Goal: Task Accomplishment & Management: Manage account settings

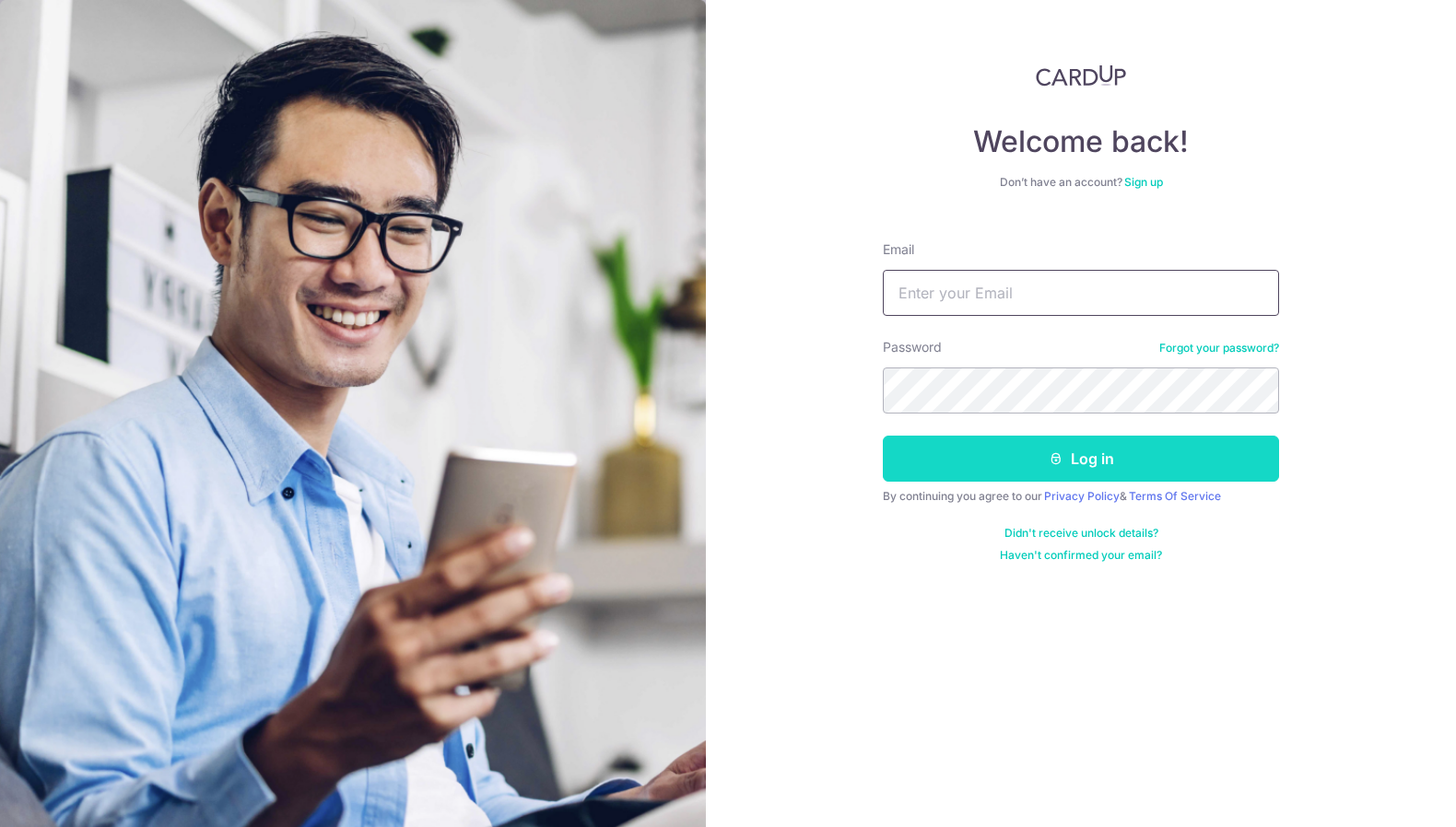
type input "dennis.mwansa@gmail.com"
click at [1090, 476] on button "Log in" at bounding box center [1081, 459] width 397 height 46
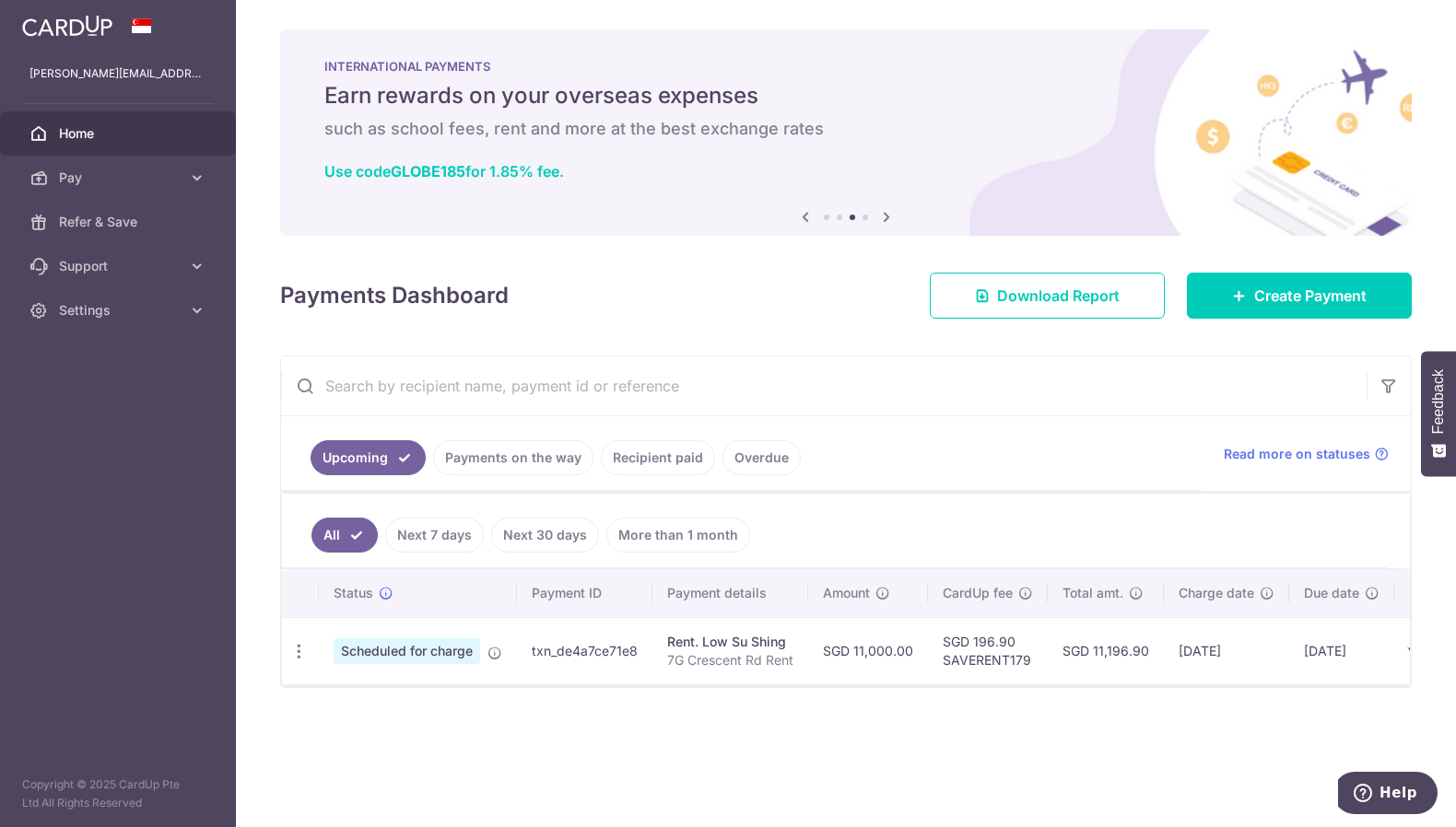
click at [523, 455] on link "Payments on the way" at bounding box center [513, 458] width 161 height 35
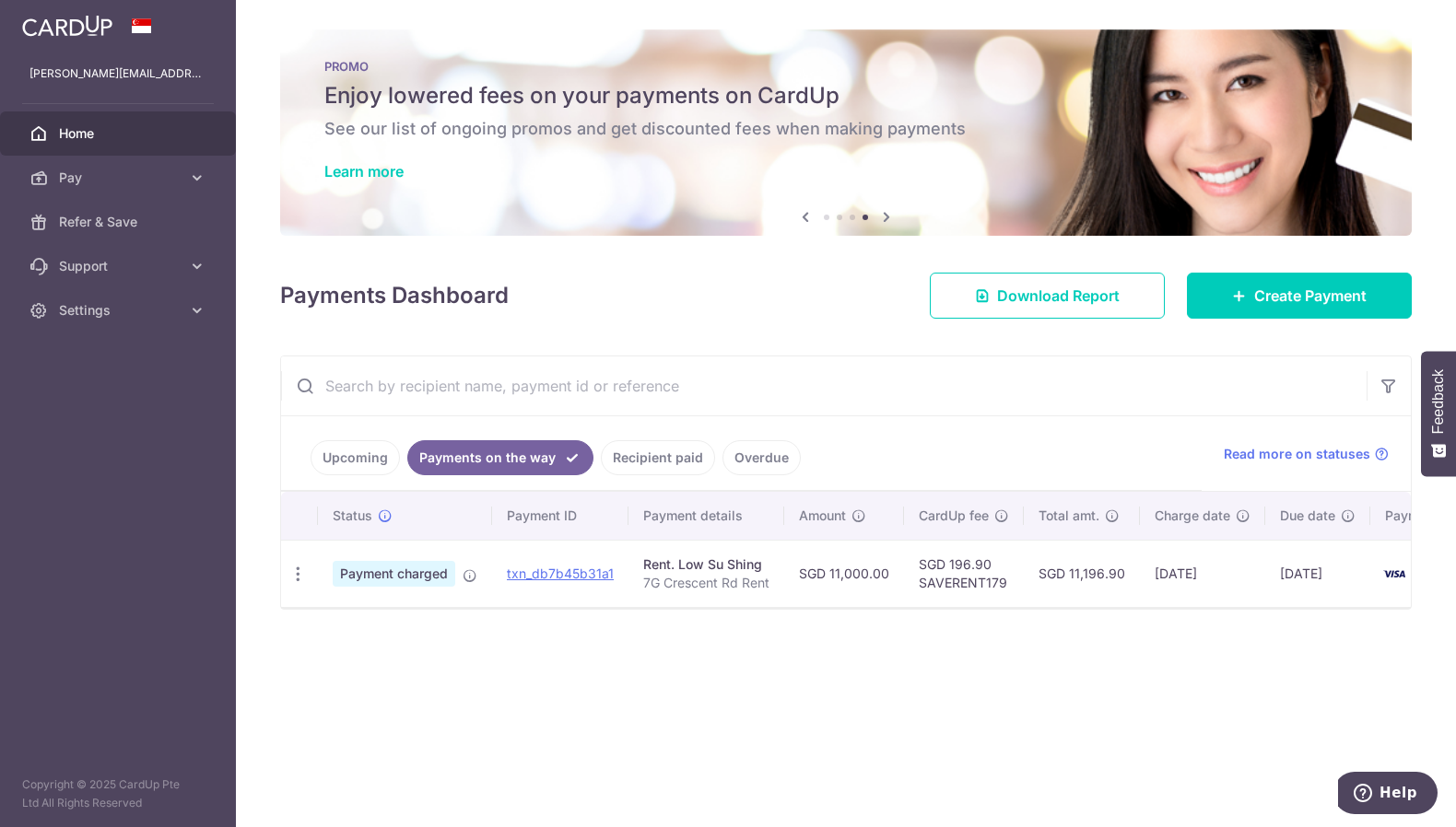
click at [368, 453] on link "Upcoming" at bounding box center [354, 458] width 89 height 35
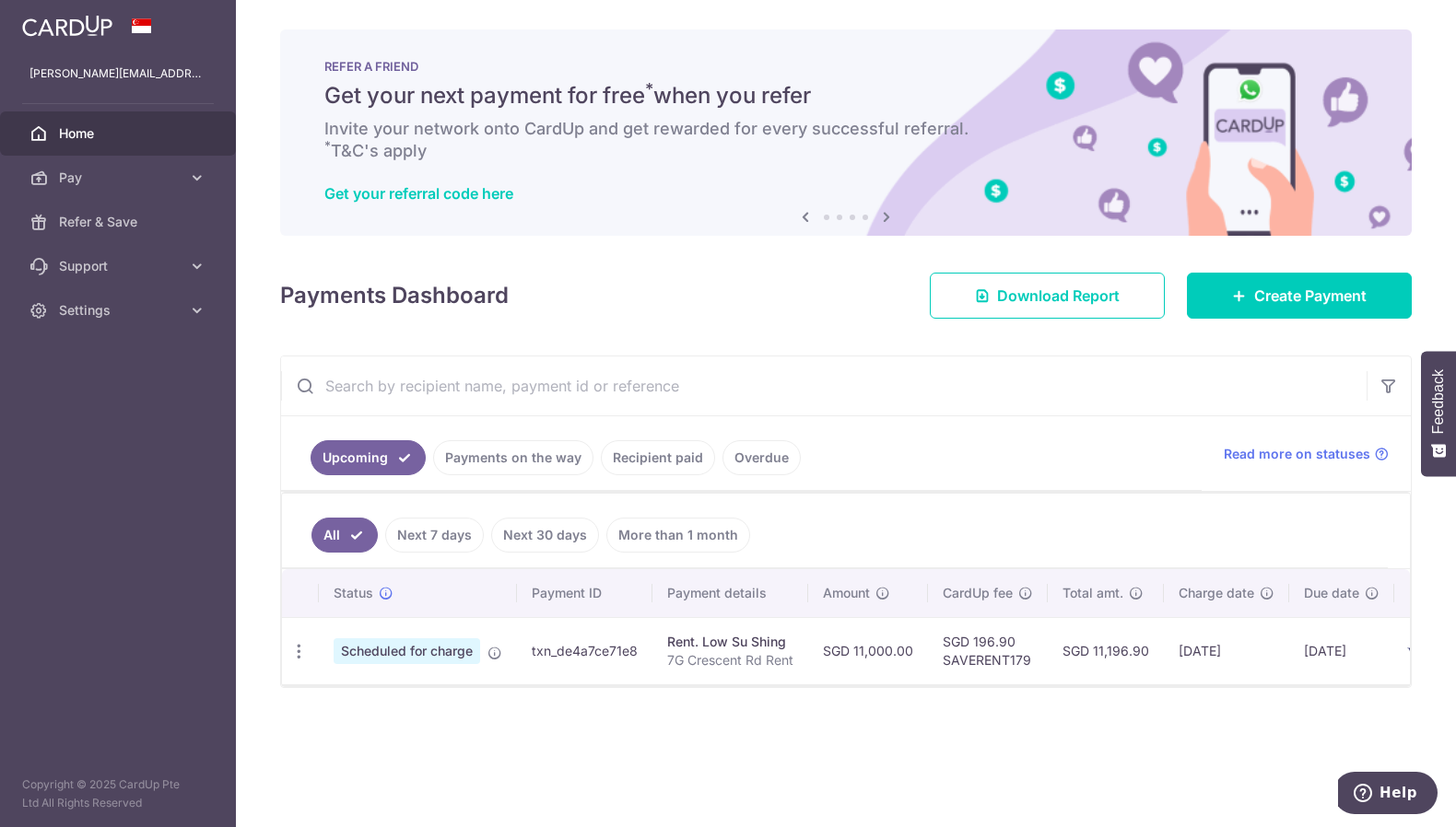
click at [567, 534] on link "Next 30 days" at bounding box center [545, 535] width 108 height 35
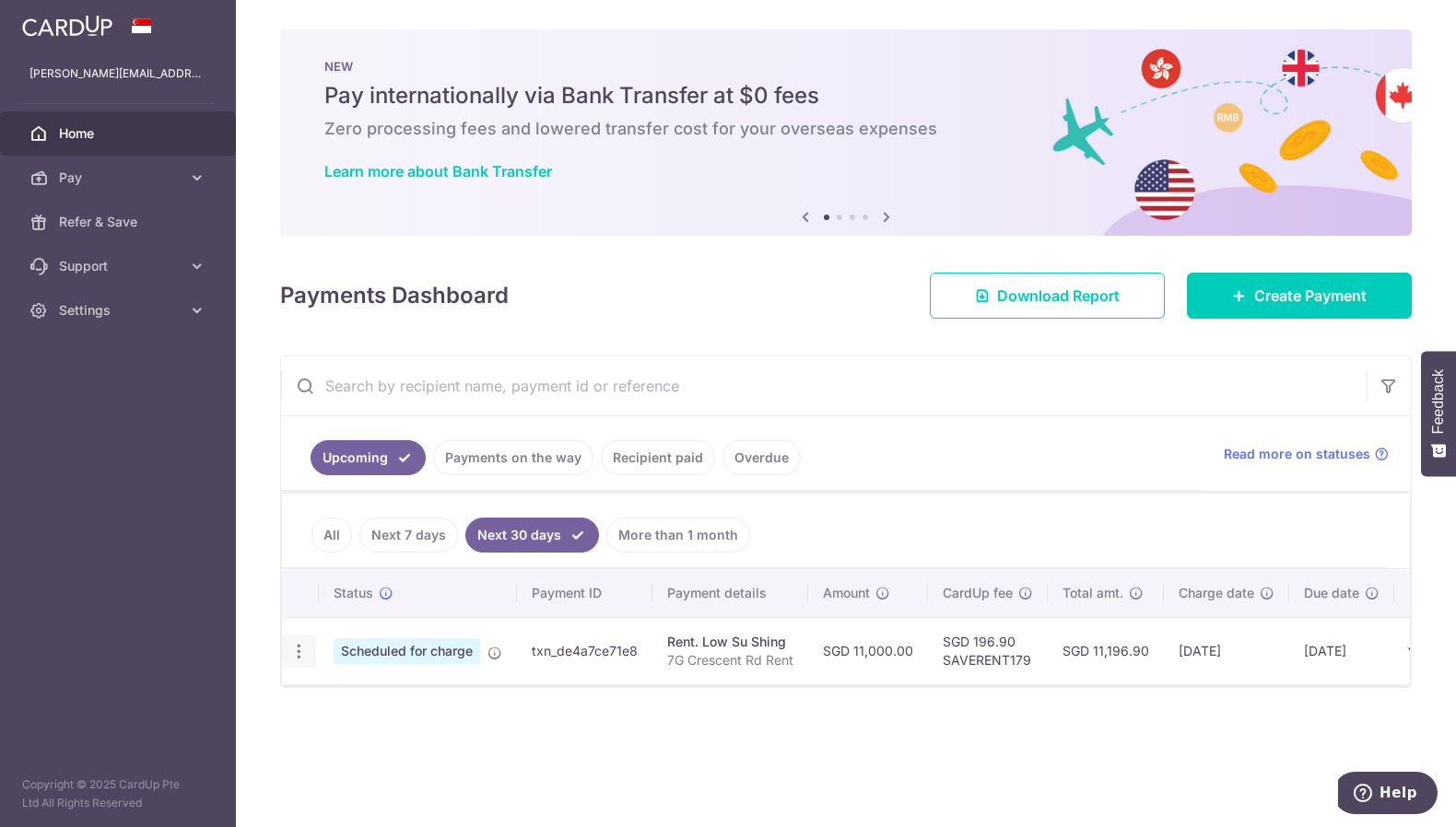
click at [297, 651] on icon "button" at bounding box center [299, 651] width 20 height 20
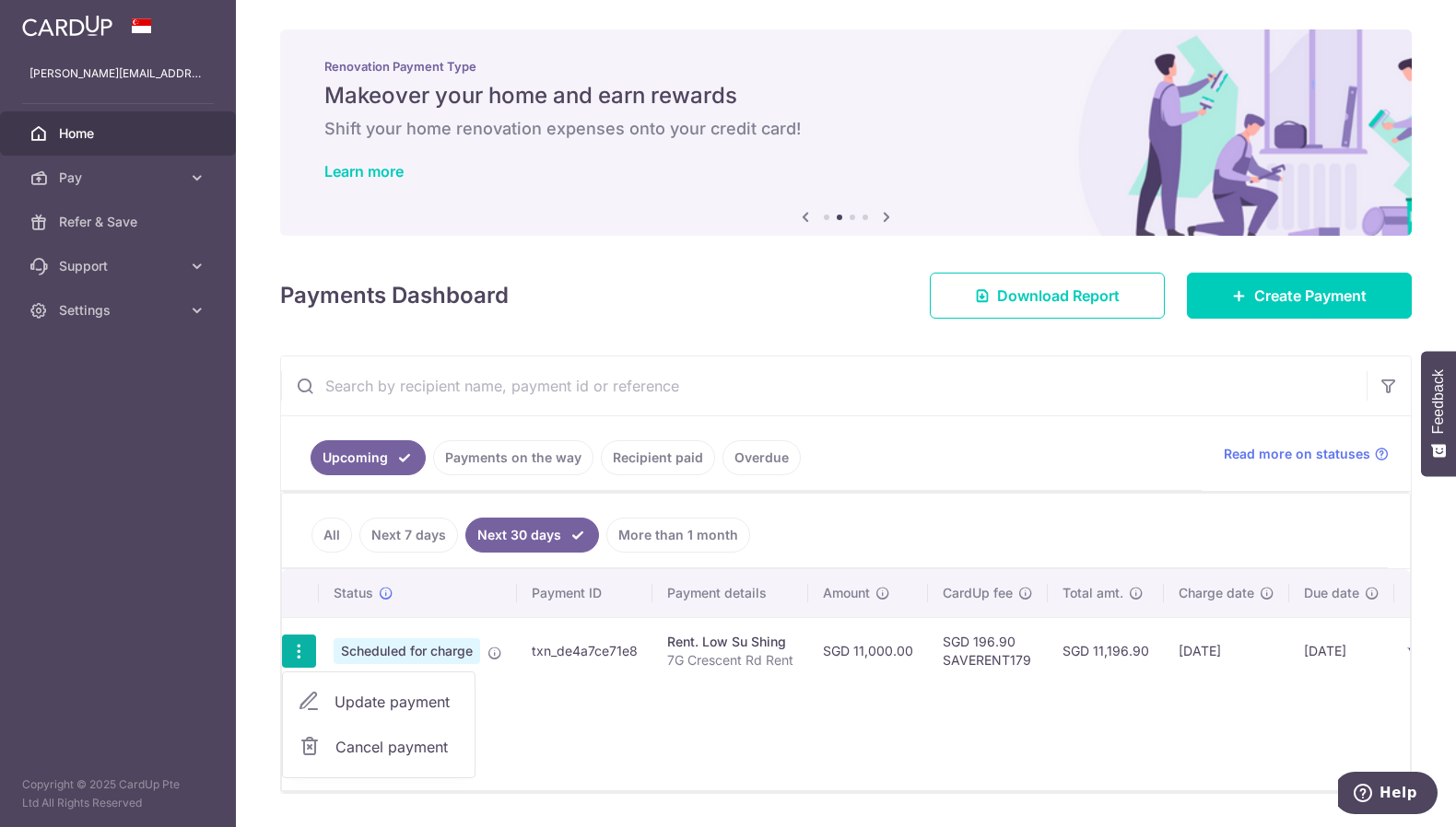
click at [368, 701] on span "Update payment" at bounding box center [397, 702] width 125 height 23
radio input "true"
type input "11,000.00"
type input "02/11/2025"
type input "7G Crescent Rd Rent"
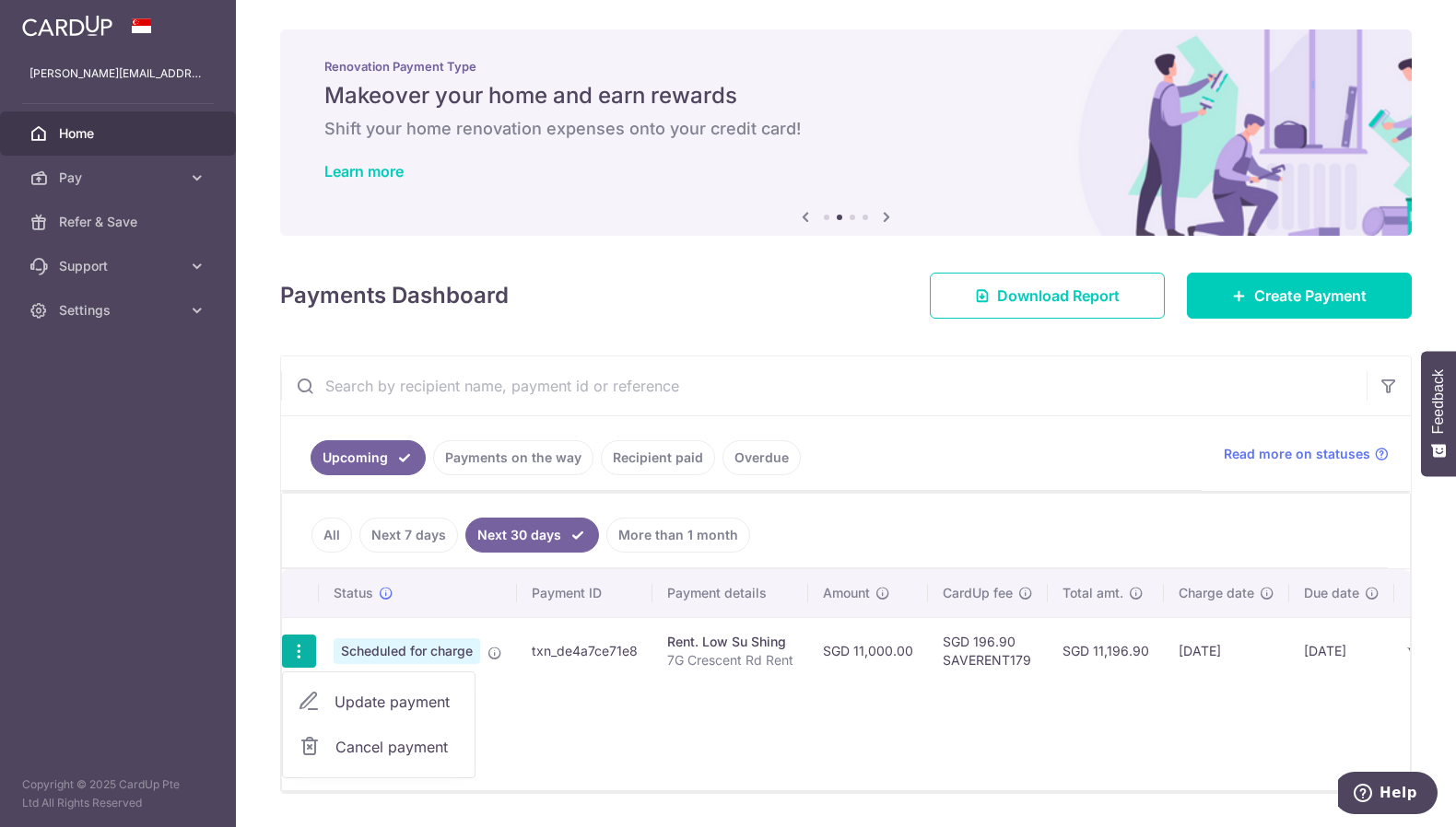
type input "SAVERENT179"
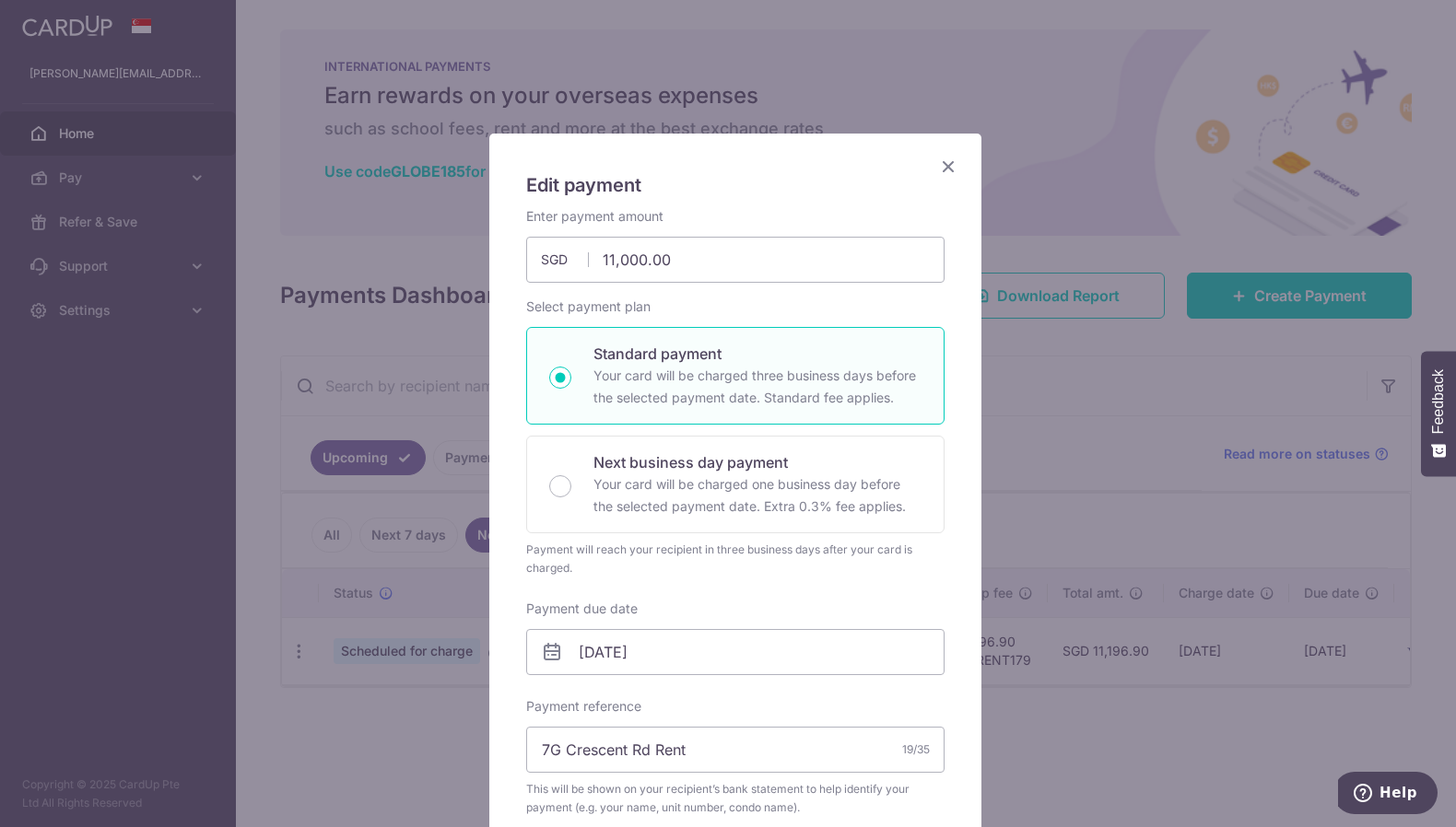
click at [946, 172] on icon "Close" at bounding box center [948, 166] width 23 height 23
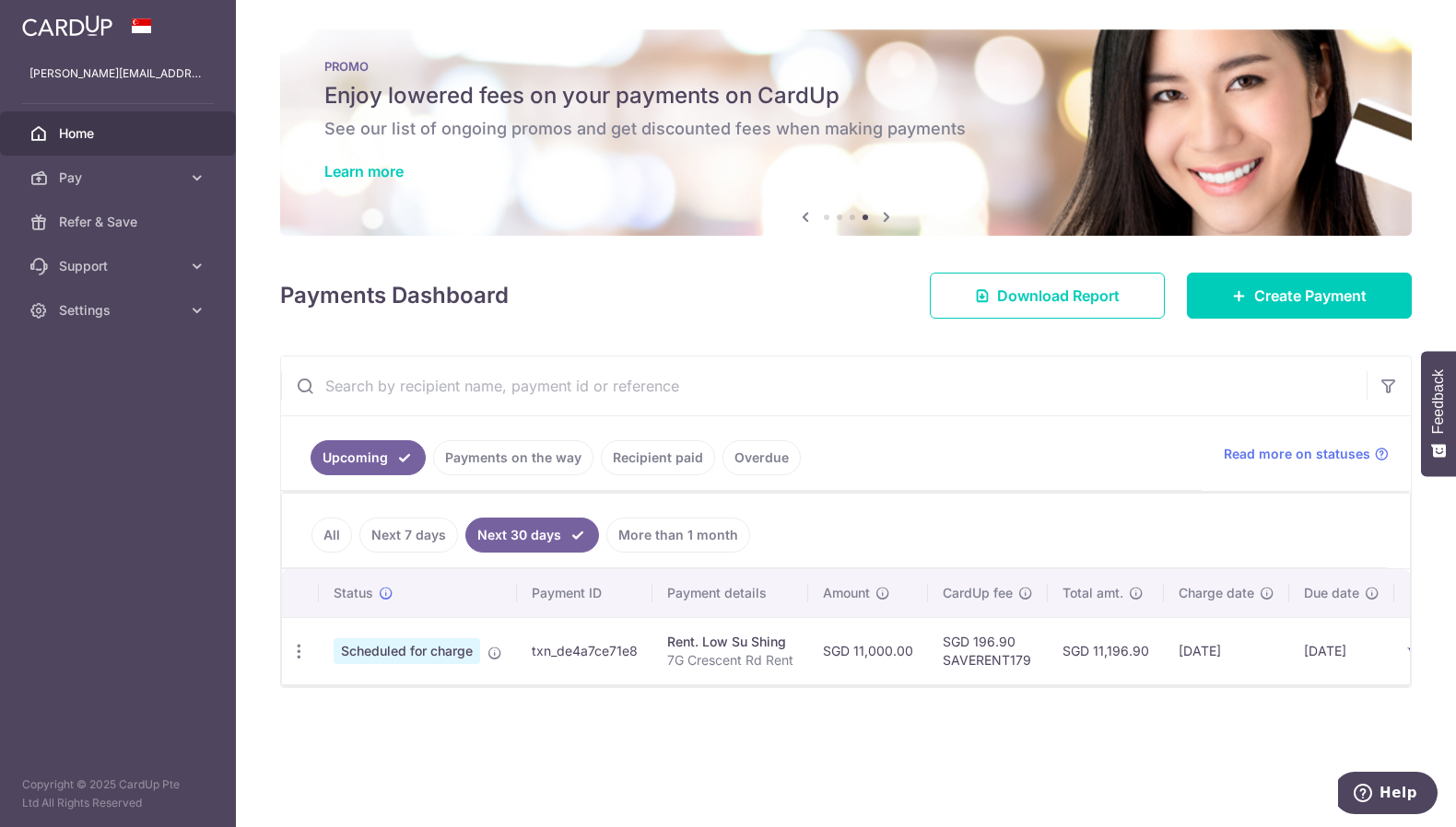
click at [321, 548] on li "All" at bounding box center [331, 535] width 40 height 35
click at [343, 528] on link "All" at bounding box center [331, 535] width 40 height 35
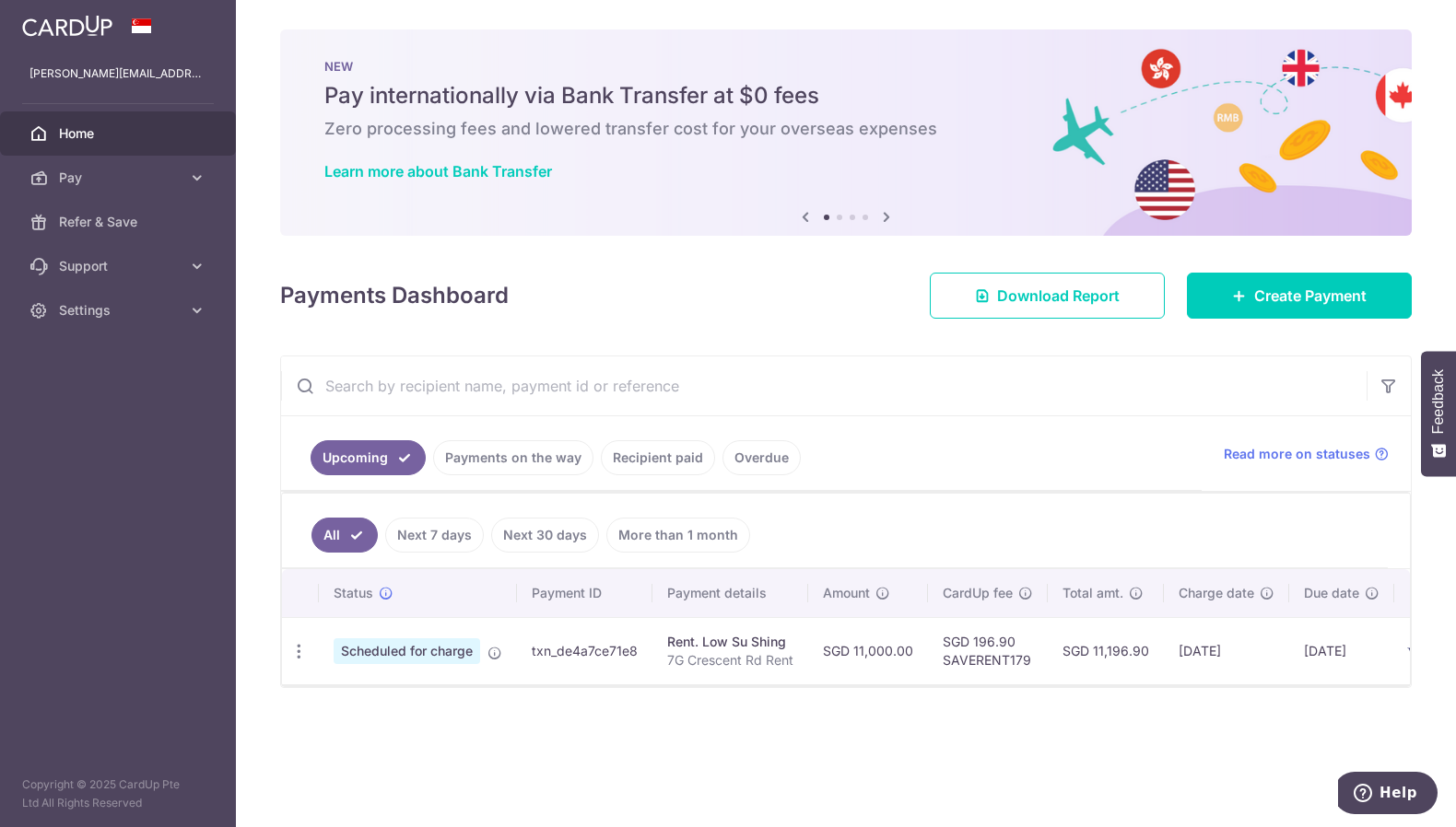
click at [698, 523] on link "More than 1 month" at bounding box center [678, 535] width 144 height 35
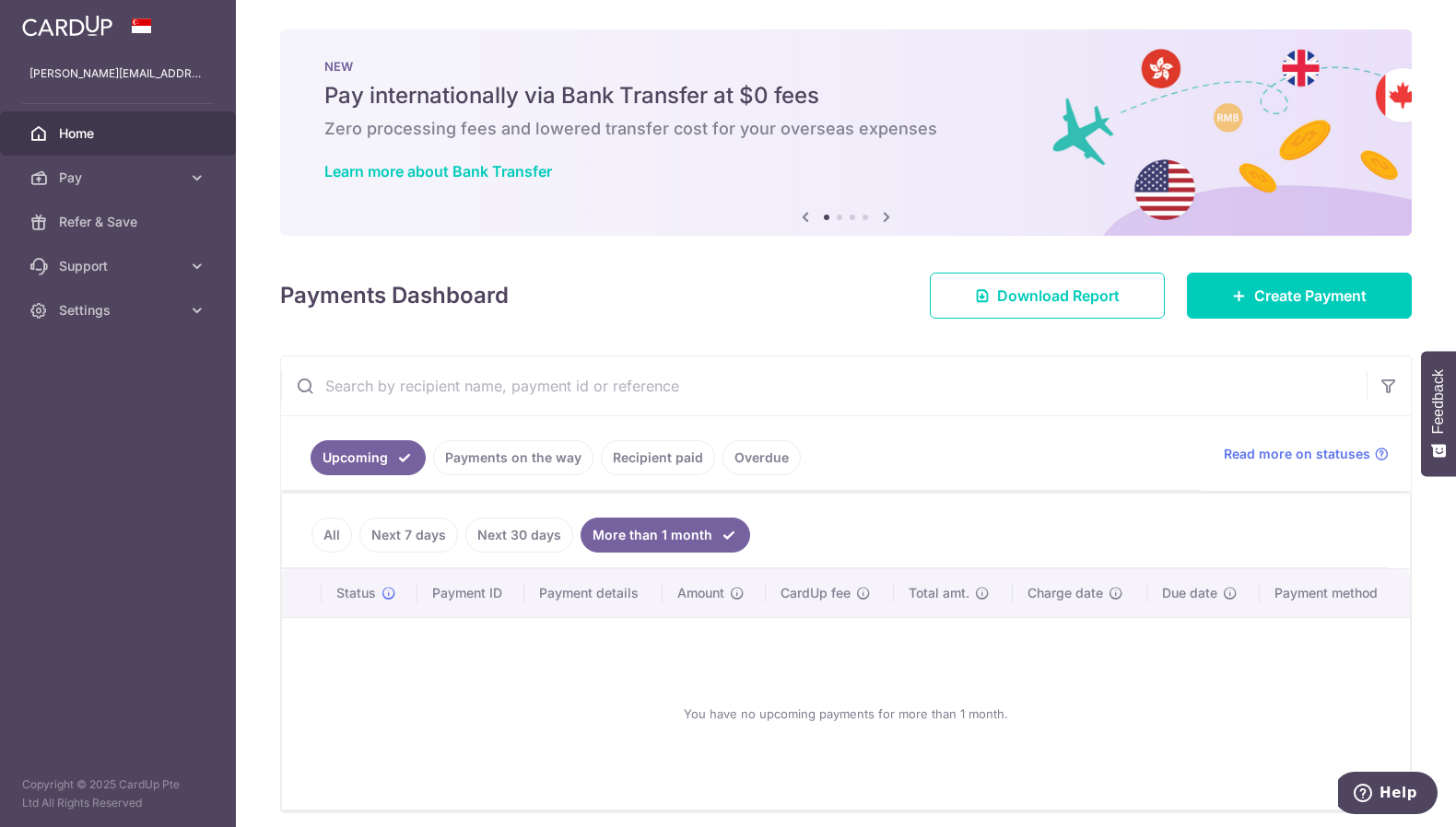
click at [758, 456] on link "Overdue" at bounding box center [761, 458] width 78 height 35
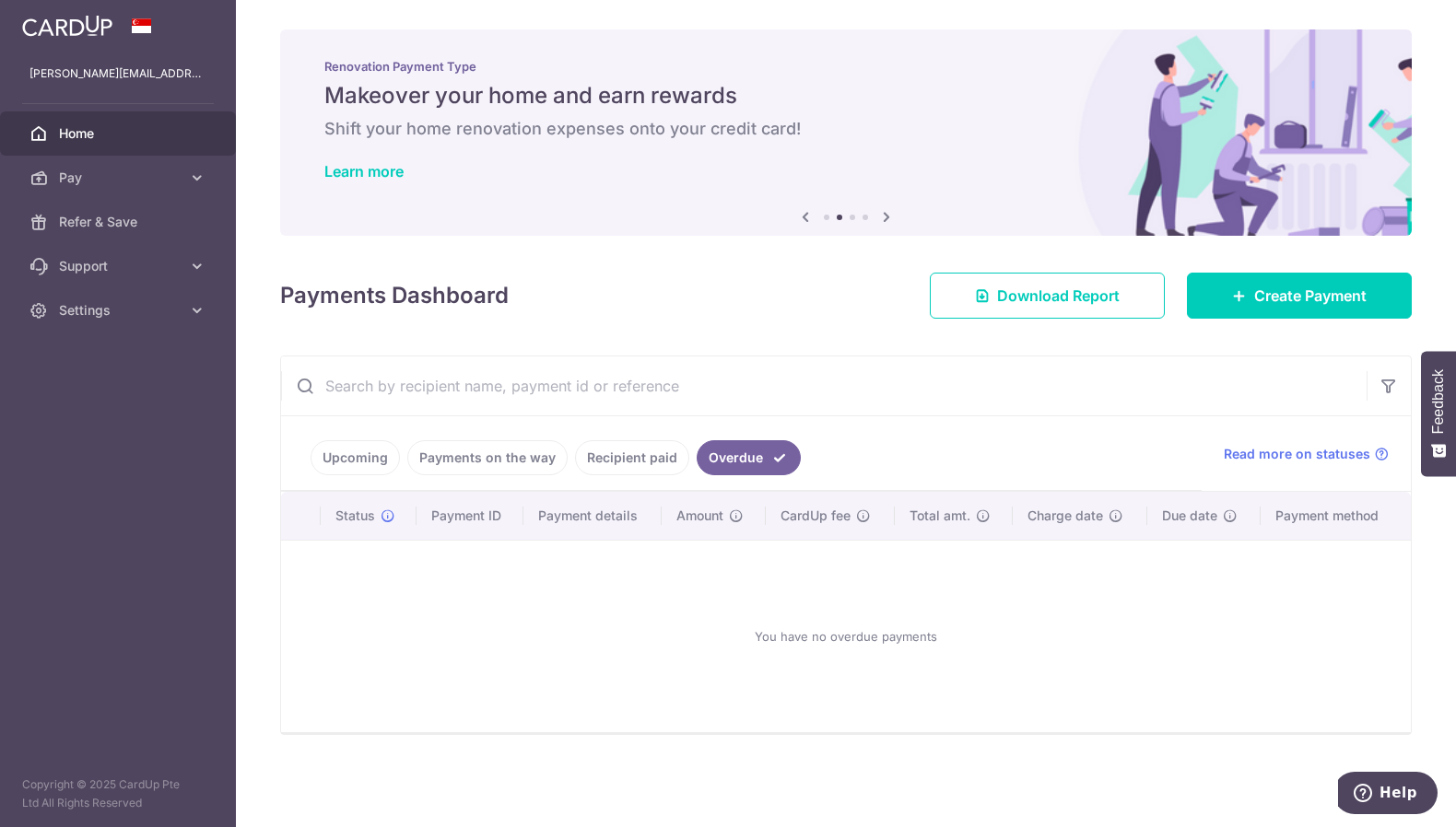
click at [918, 383] on input "text" at bounding box center [823, 385] width 1086 height 59
click at [364, 512] on span "Status" at bounding box center [355, 516] width 39 height 19
click at [372, 448] on link "Upcoming" at bounding box center [354, 458] width 89 height 35
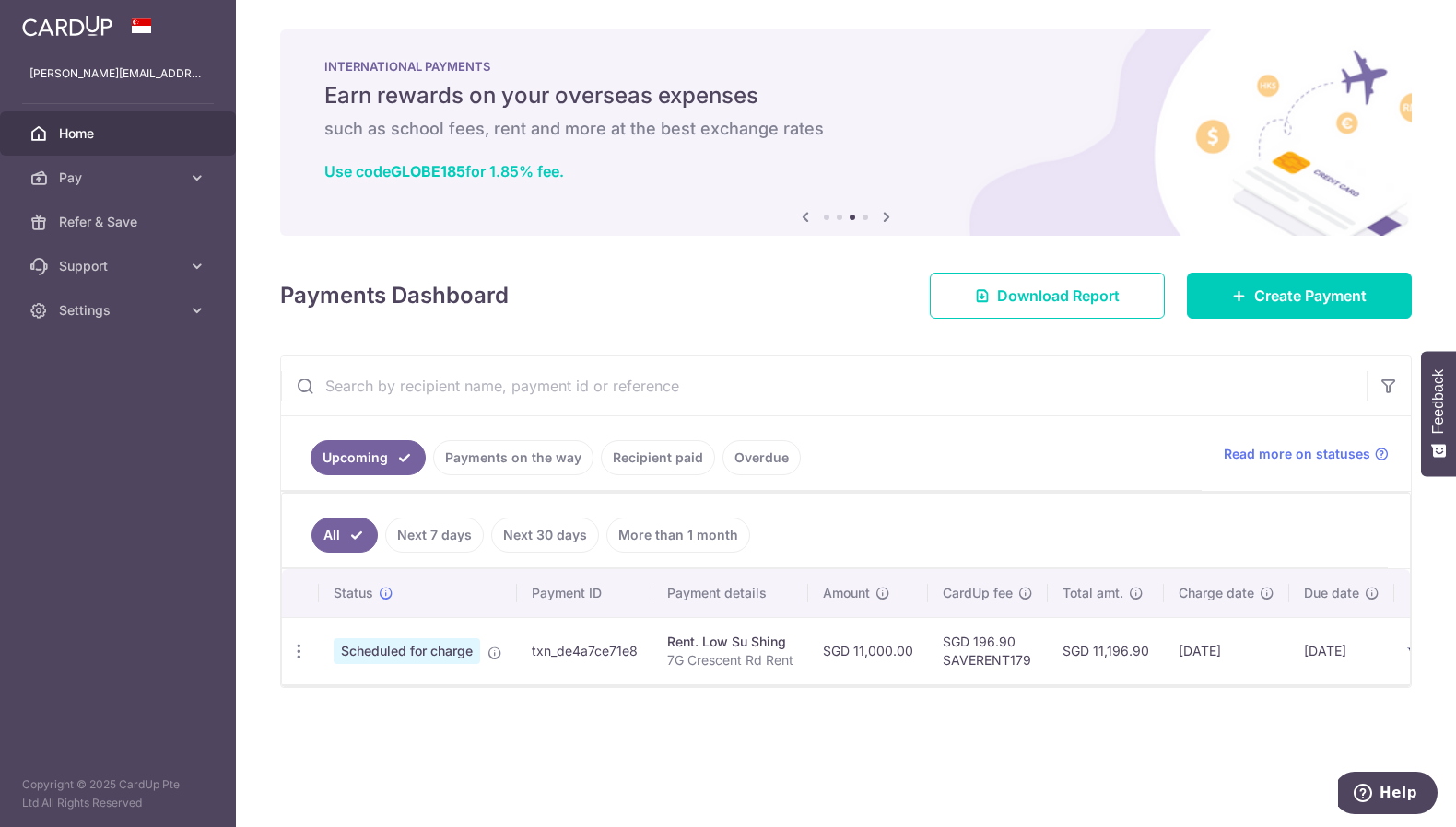
click at [540, 533] on link "Next 30 days" at bounding box center [545, 535] width 108 height 35
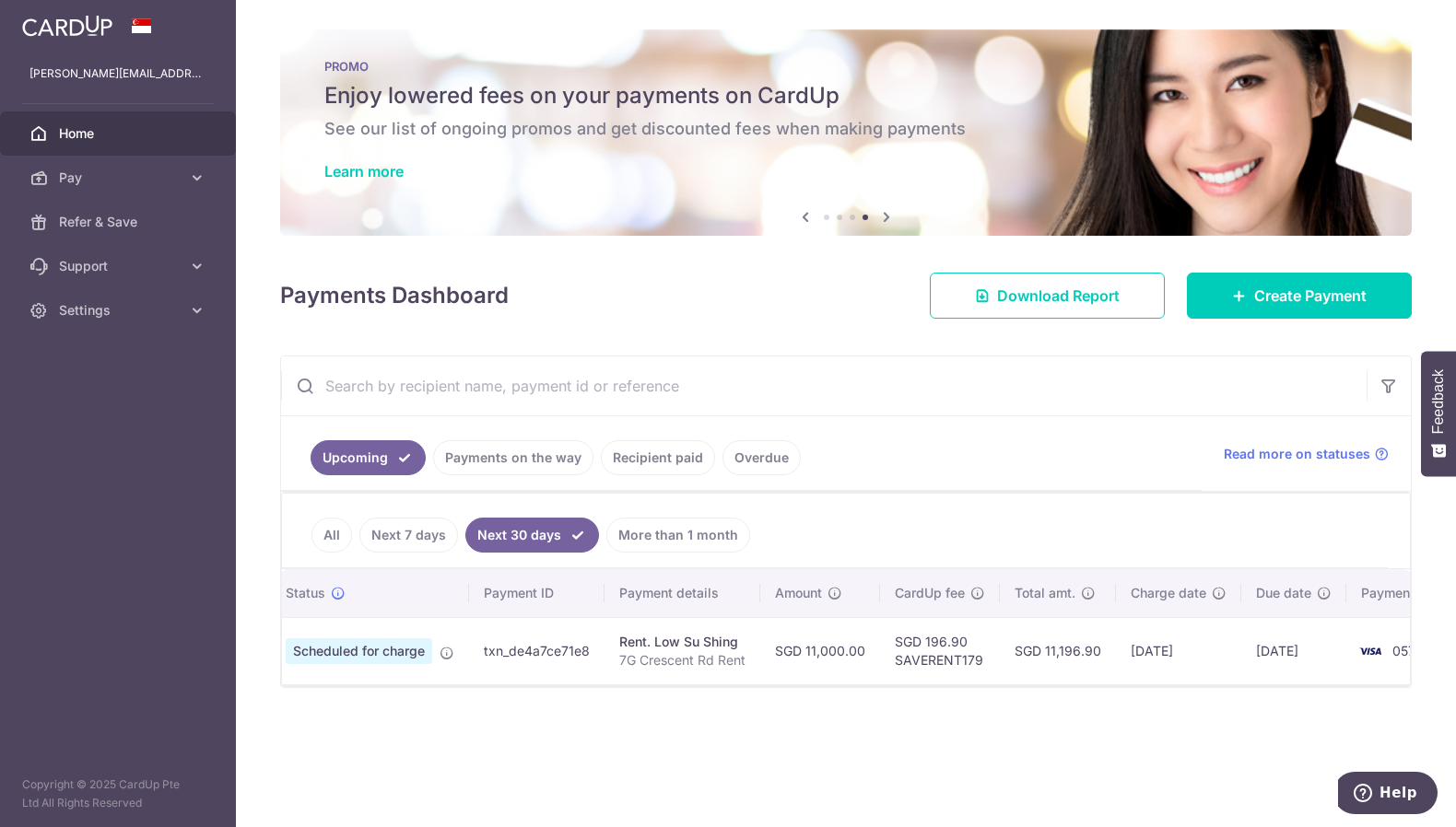
scroll to position [0, 114]
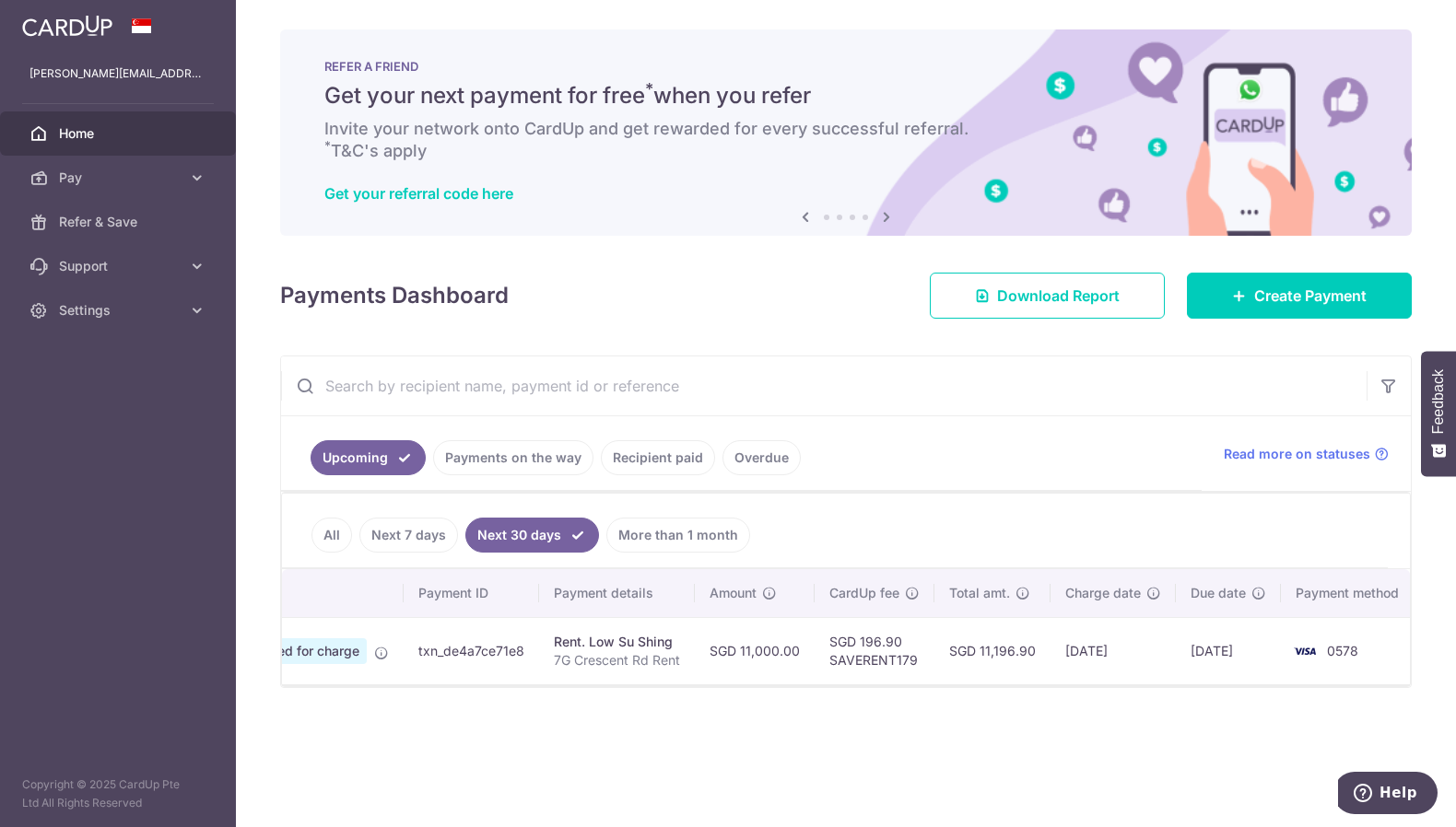
click at [632, 459] on link "Recipient paid" at bounding box center [658, 458] width 115 height 35
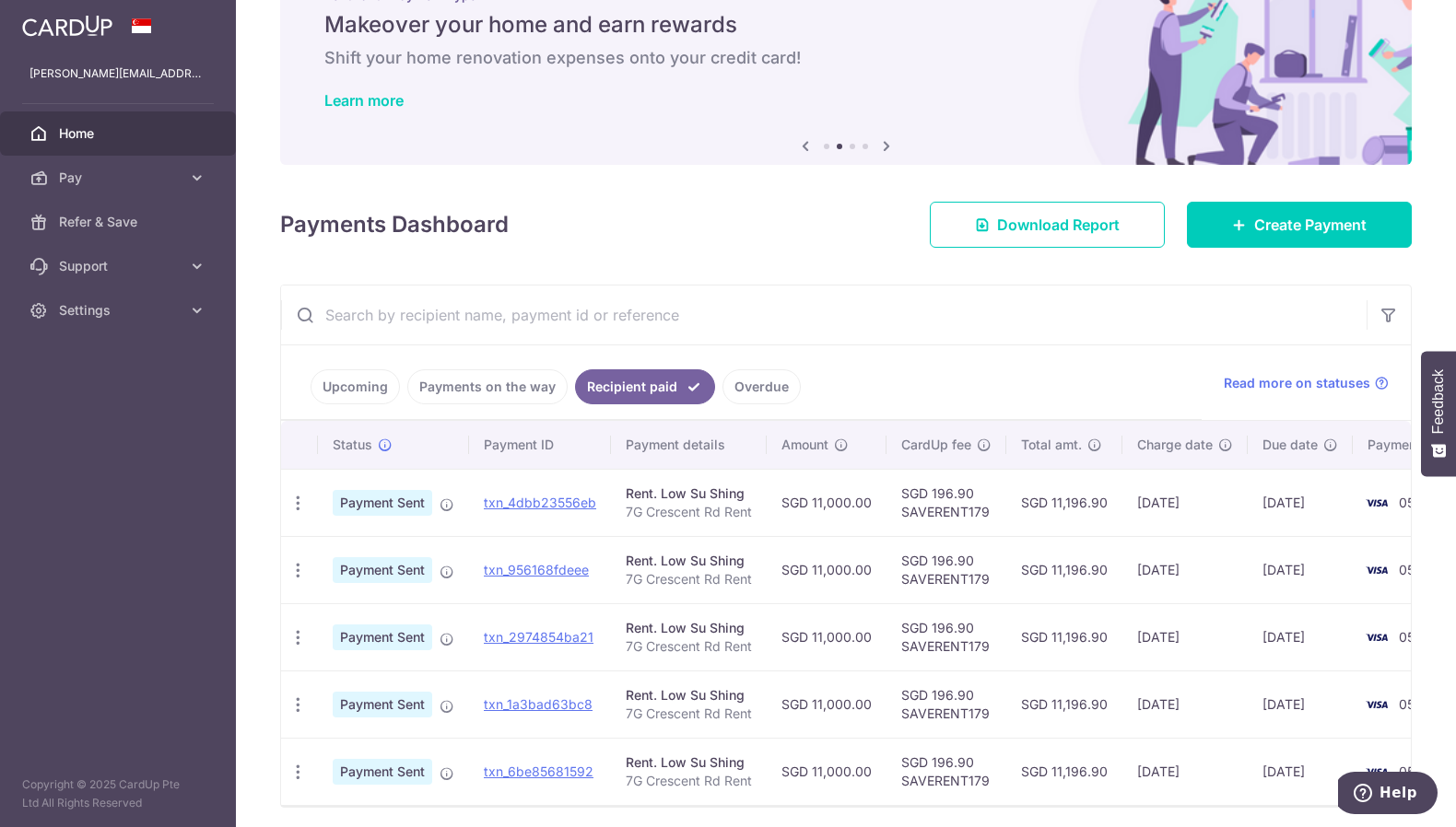
scroll to position [0, 0]
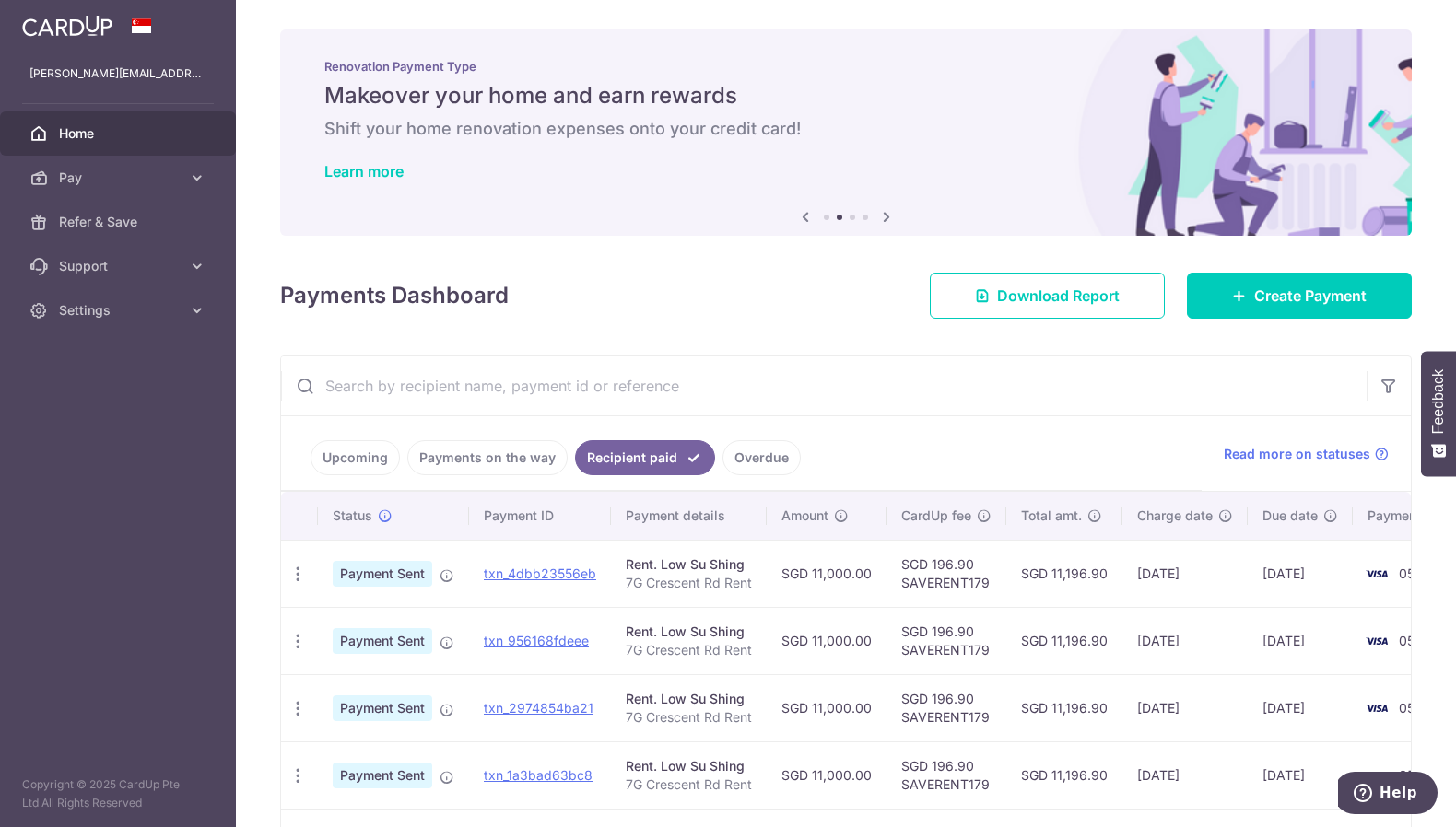
click at [809, 215] on icon at bounding box center [806, 217] width 23 height 23
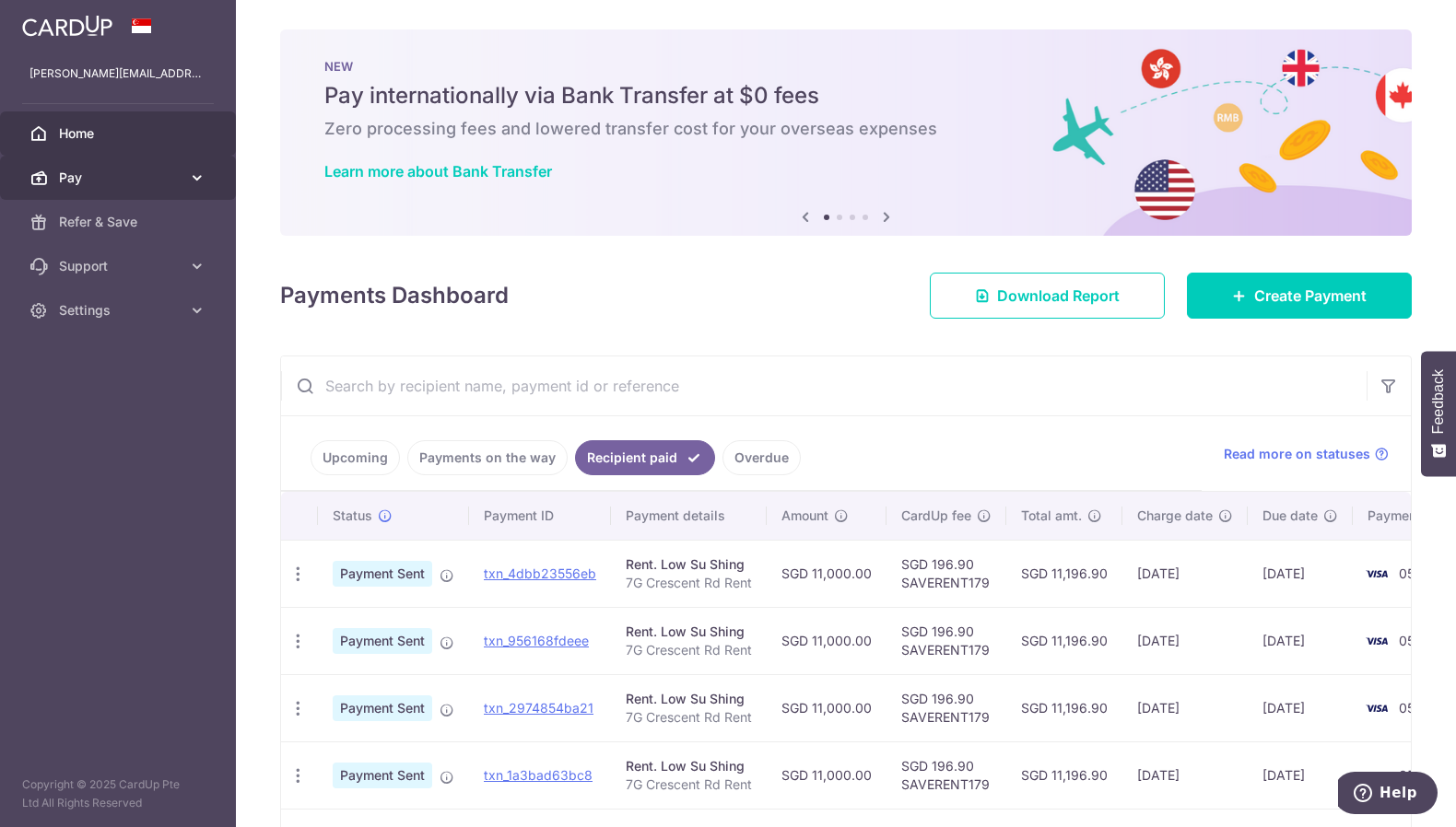
click at [203, 175] on icon at bounding box center [197, 178] width 19 height 19
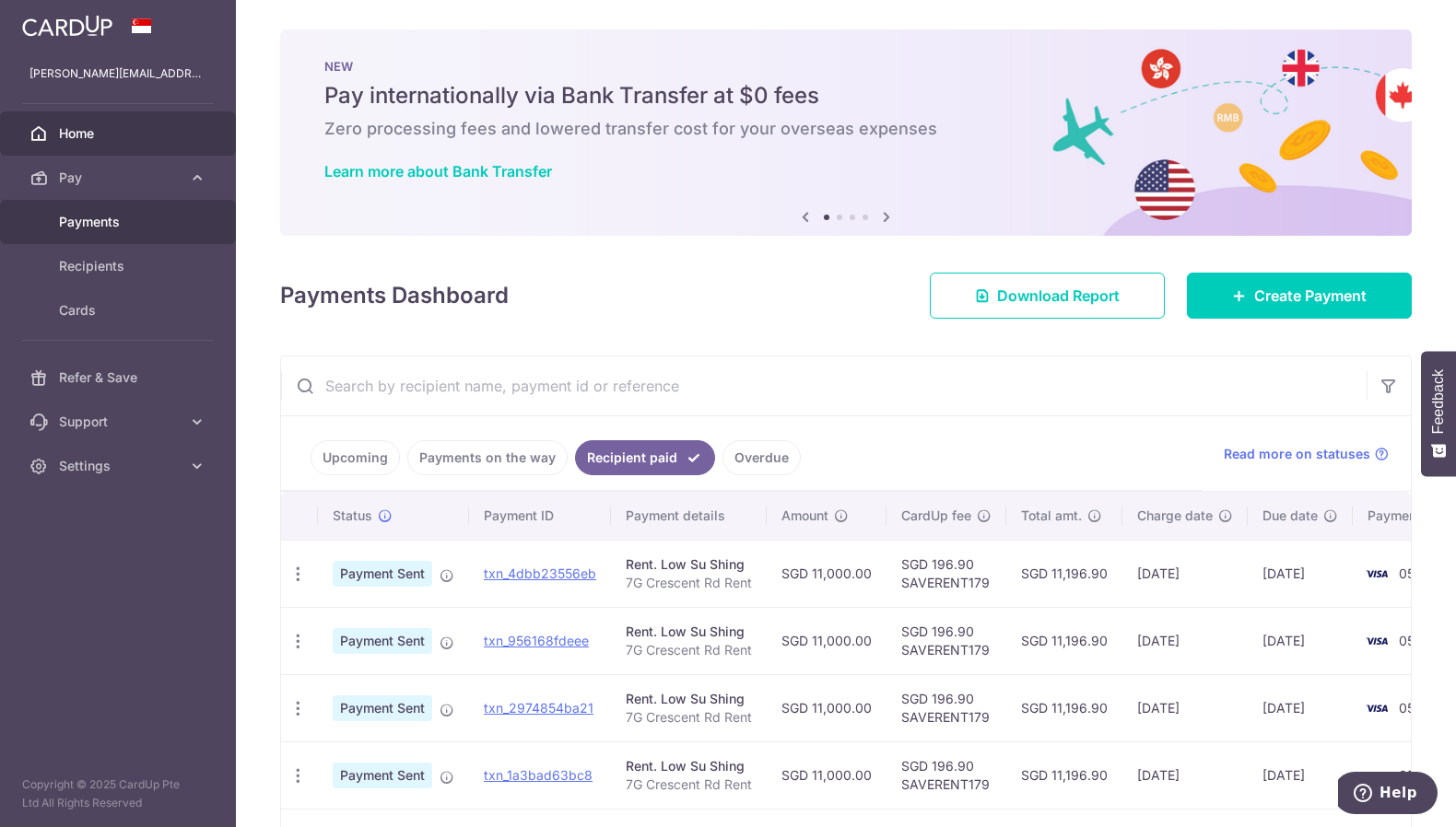
click at [111, 232] on link "Payments" at bounding box center [117, 222] width 236 height 44
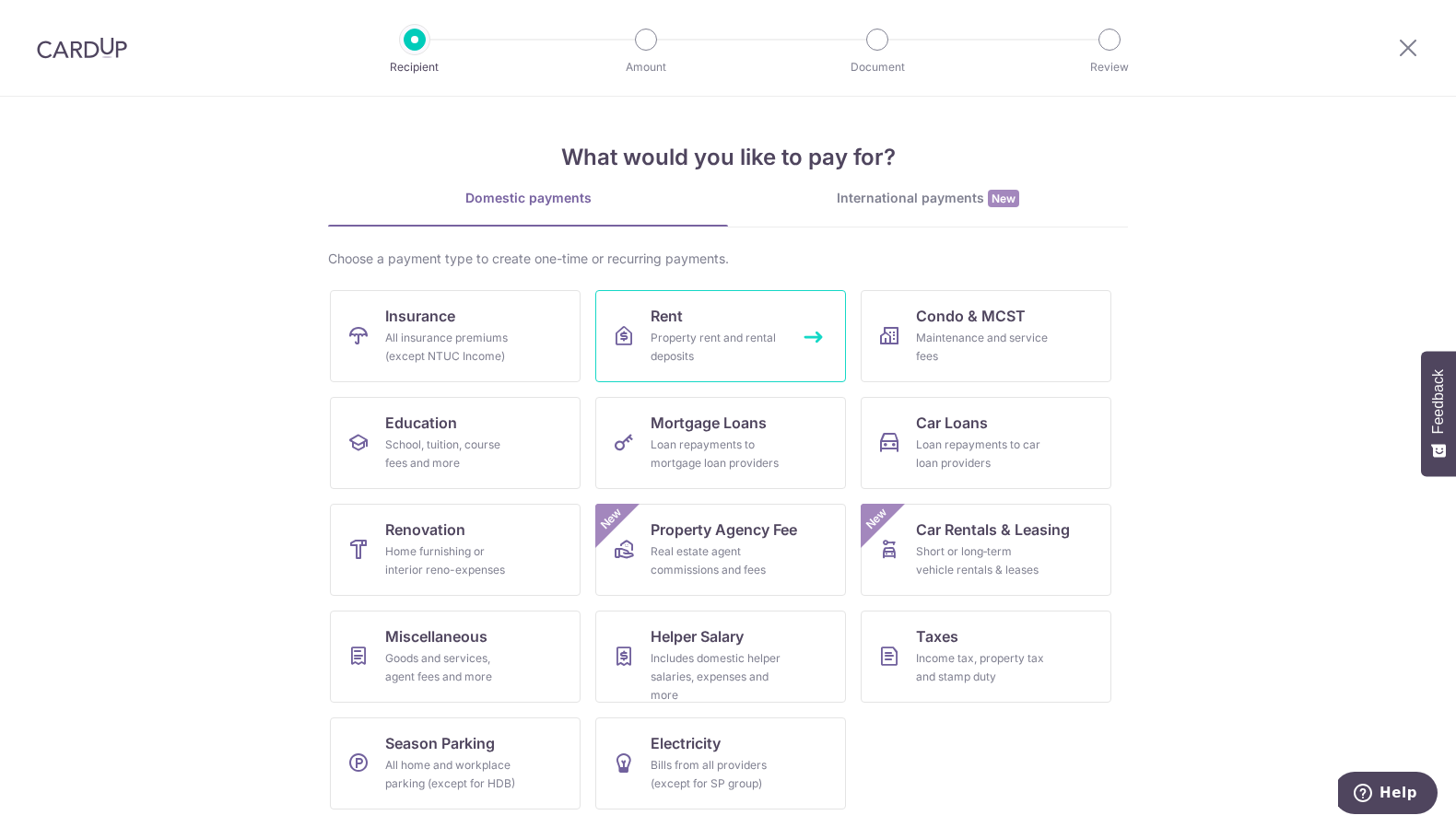
click at [737, 331] on div "Property rent and rental deposits" at bounding box center [716, 347] width 133 height 37
click at [925, 195] on div "International payments New" at bounding box center [927, 198] width 399 height 20
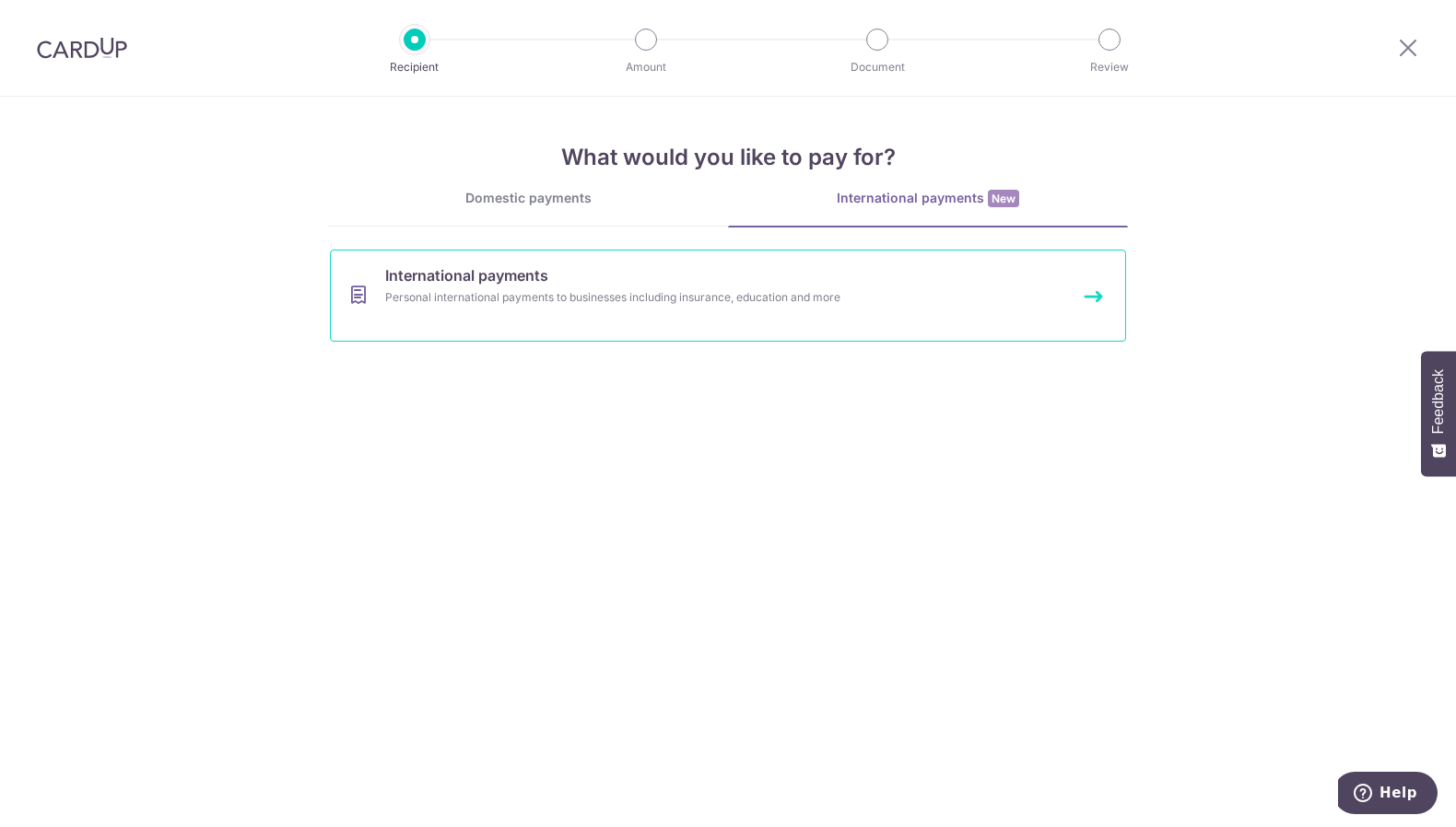
click at [783, 299] on div "Personal international payments to businesses including insurance, education an…" at bounding box center [703, 298] width 636 height 19
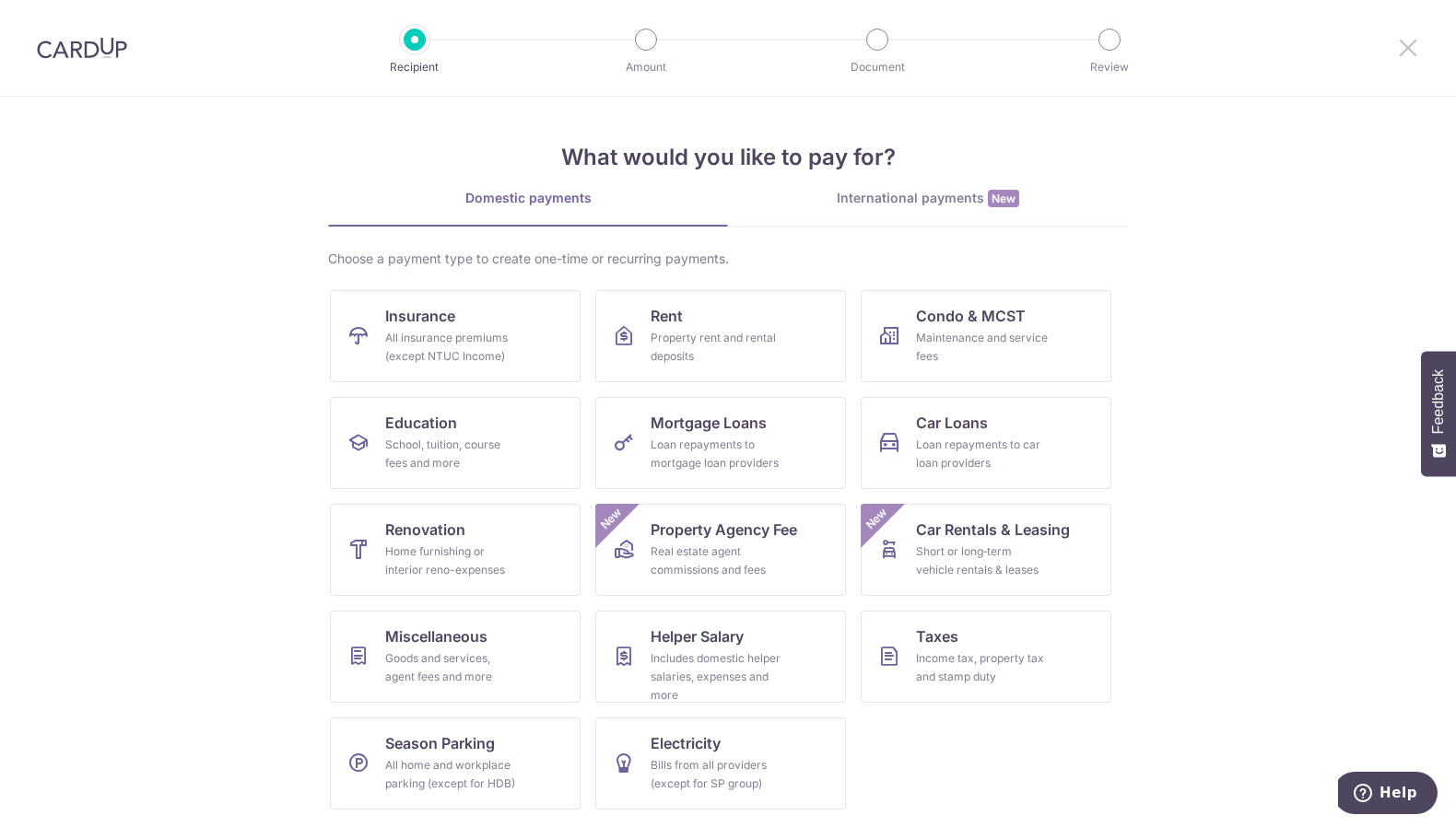
click at [1410, 51] on icon at bounding box center [1408, 47] width 23 height 23
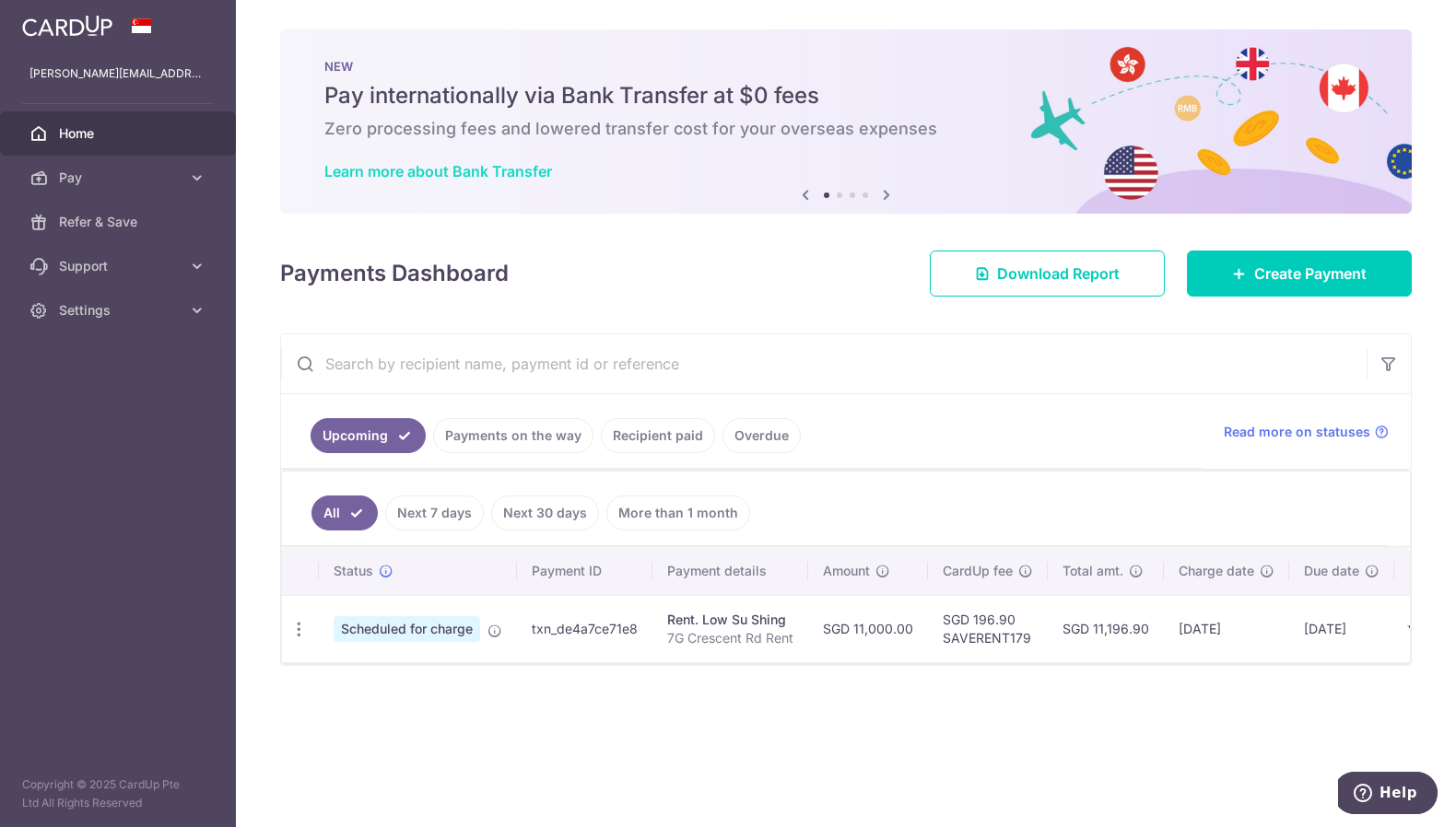
click at [526, 172] on link "Learn more about Bank Transfer" at bounding box center [438, 172] width 227 height 19
click at [95, 139] on span "Home" at bounding box center [119, 133] width 121 height 19
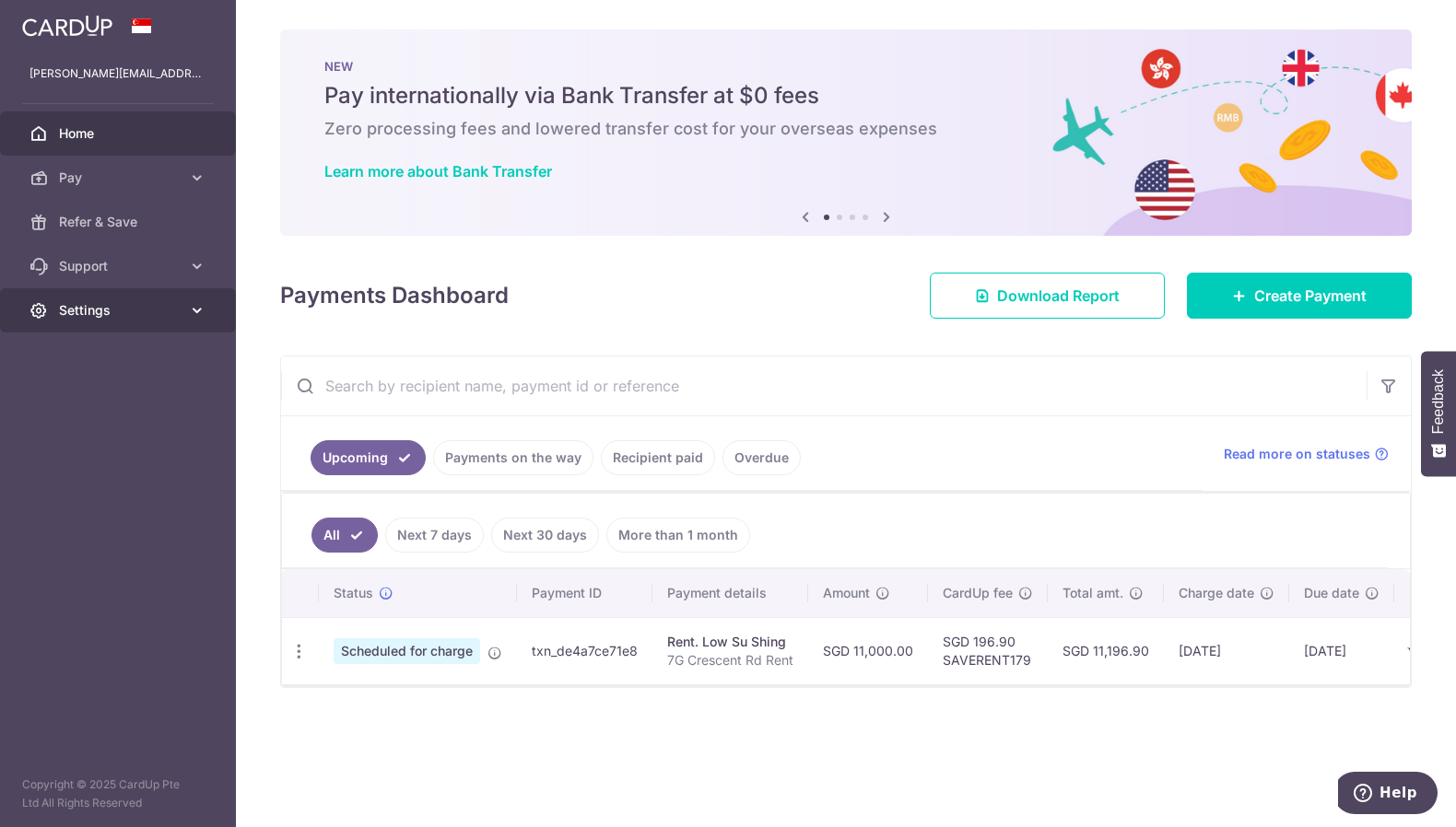
click at [192, 315] on icon at bounding box center [197, 311] width 19 height 19
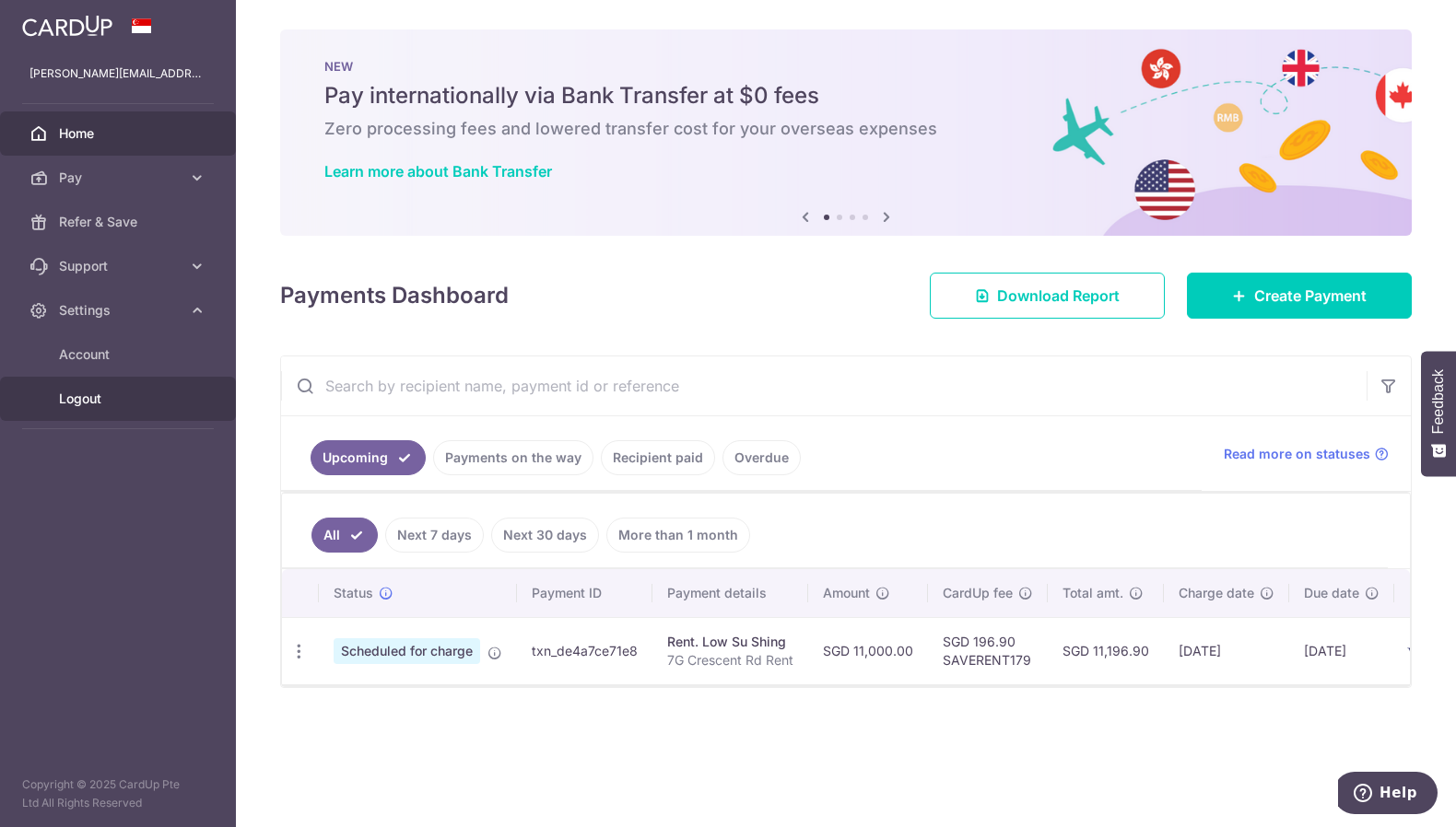
click at [104, 394] on span "Logout" at bounding box center [119, 399] width 121 height 19
